Goal: Check status: Check status

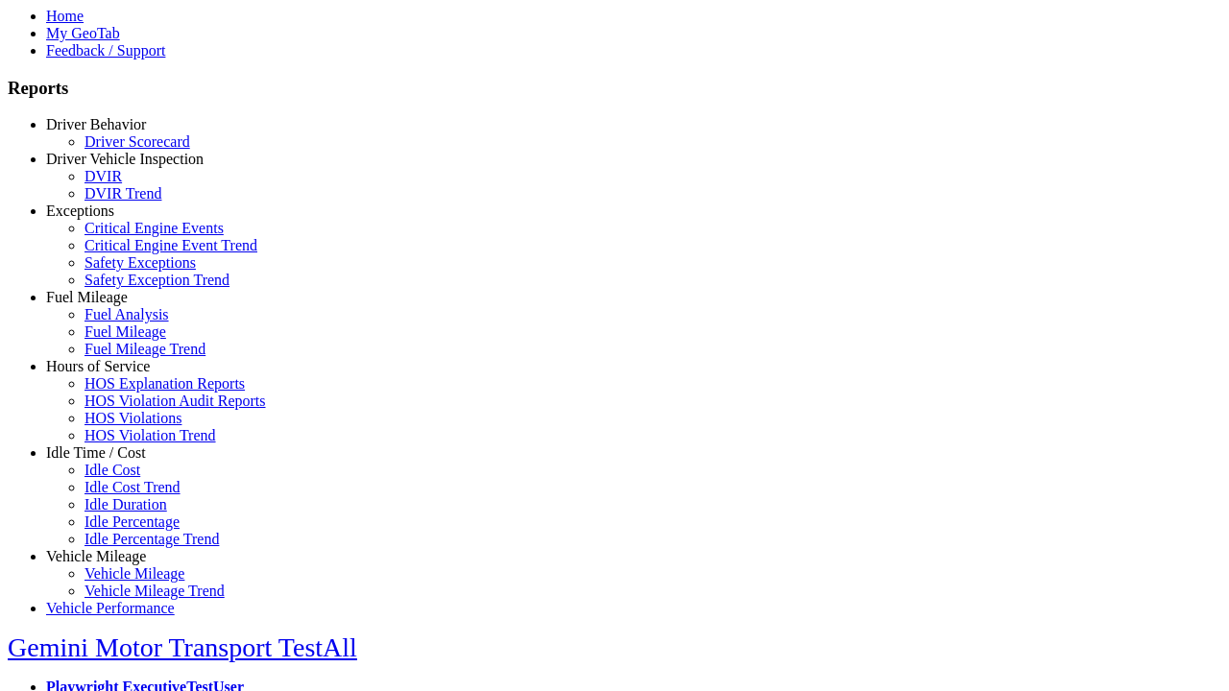
click at [110, 167] on link "Driver Vehicle Inspection" at bounding box center [124, 159] width 157 height 16
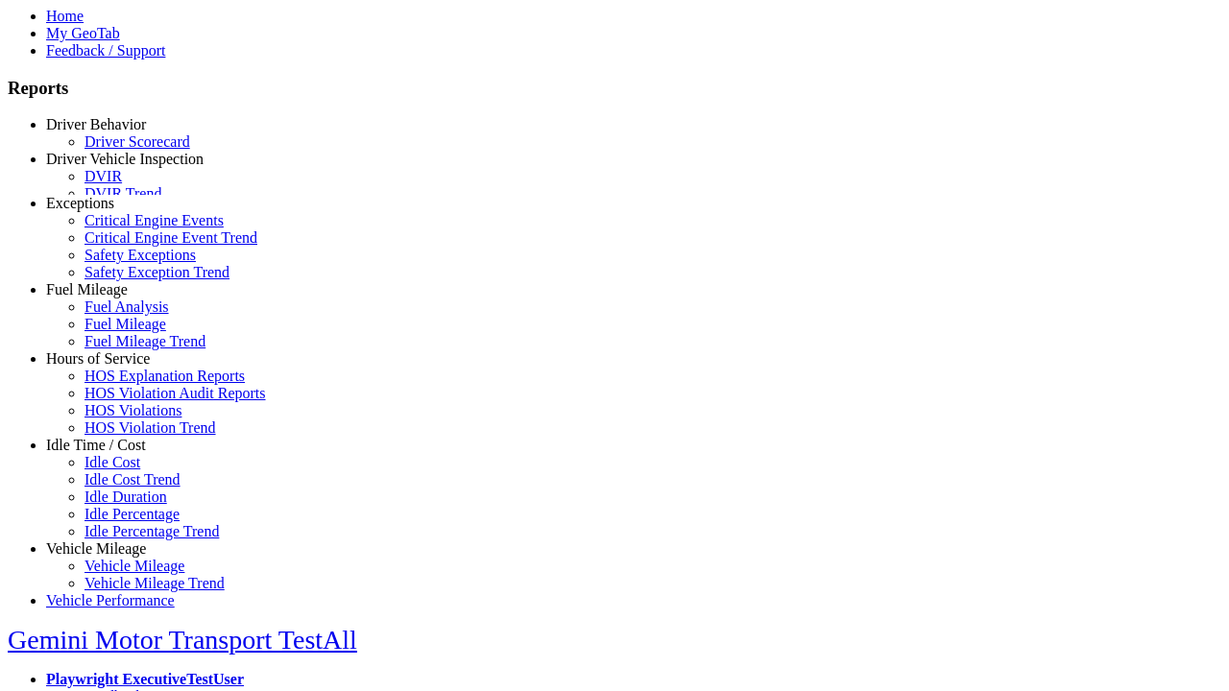
click at [122, 184] on link "DVIR" at bounding box center [102, 176] width 37 height 16
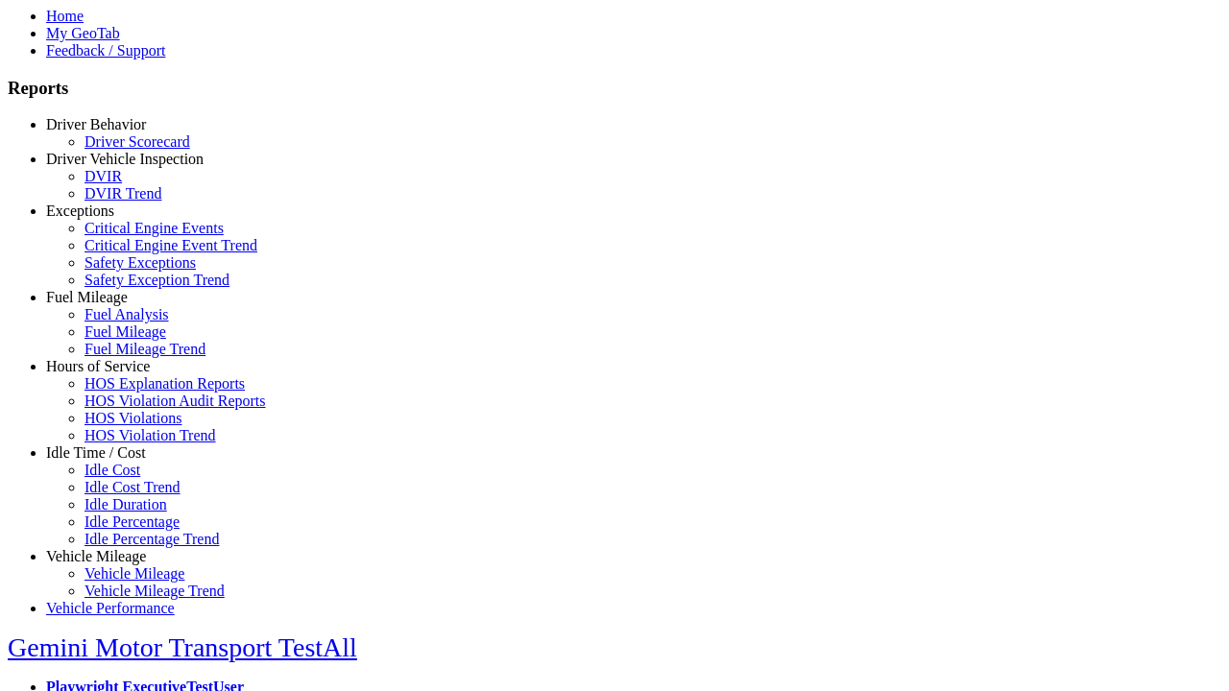
select select "**********"
type input "**********"
